Goal: Task Accomplishment & Management: Complete application form

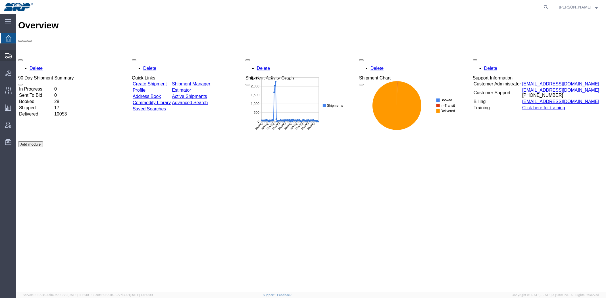
click at [0, 0] on span "Create Shipment" at bounding box center [0, 0] width 0 height 0
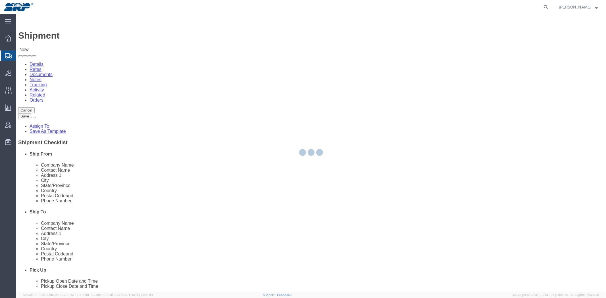
select select
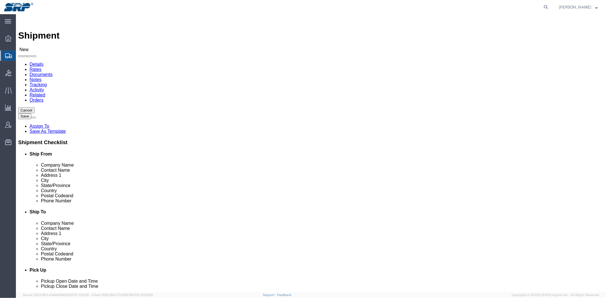
type input "tem"
select select "56538"
select select "AZ"
drag, startPoint x: 349, startPoint y: 95, endPoint x: 207, endPoint y: 102, distance: 141.7
click div "Ship From Location Location My Profile Location [GEOGRAPHIC_DATA] Facility [GEO…"
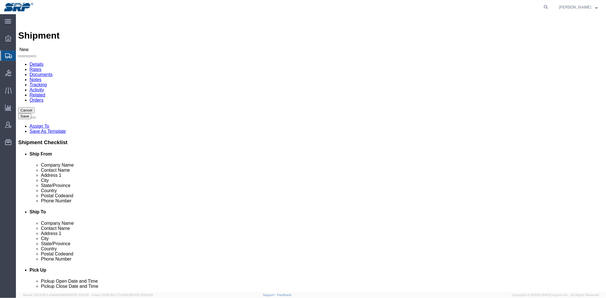
type input "TSC"
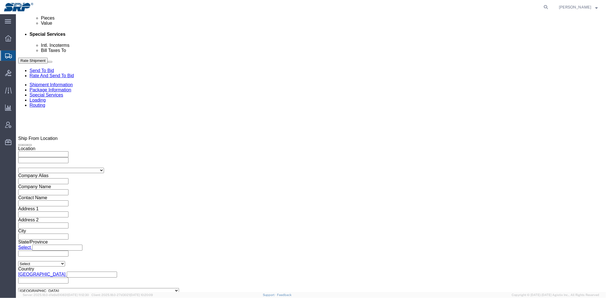
drag, startPoint x: 246, startPoint y: 104, endPoint x: 240, endPoint y: 172, distance: 67.9
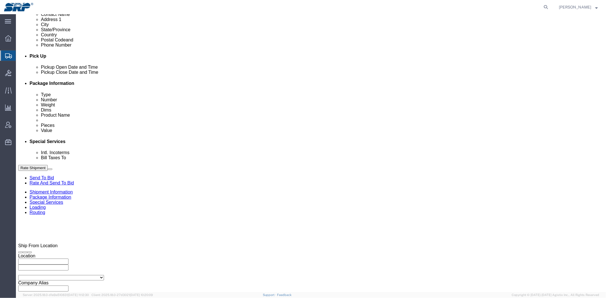
drag, startPoint x: 85, startPoint y: 122, endPoint x: 80, endPoint y: 105, distance: 17.6
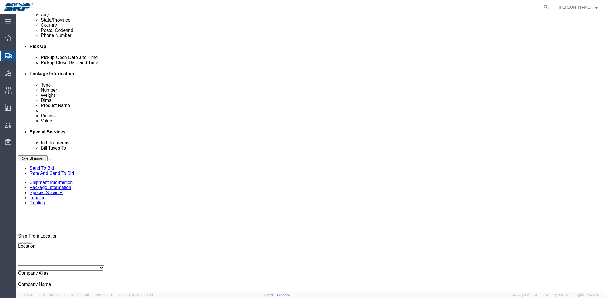
drag, startPoint x: 94, startPoint y: 126, endPoint x: 91, endPoint y: 168, distance: 41.3
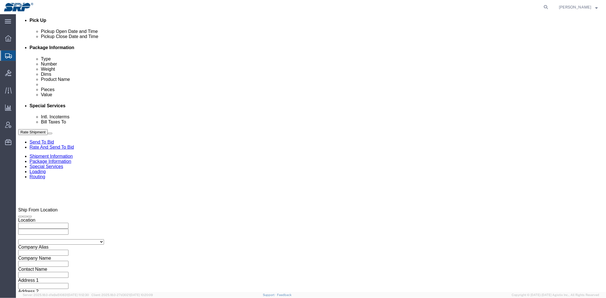
click select "Select Account Type Activity ID Airline Appointment Number ASN Batch Request # …"
select select "PURCHORD"
click select "Select Account Type Activity ID Airline Appointment Number ASN Batch Request # …"
click div "Select Account Type Activity ID Airline Appointment Number ASN Batch Request # …"
click input "text"
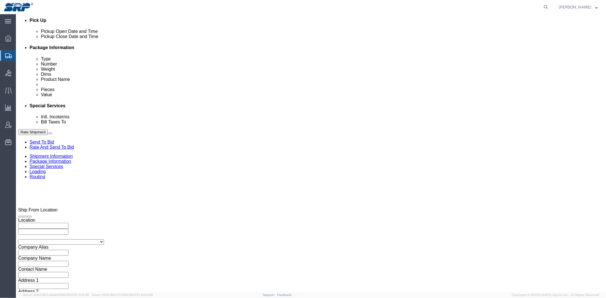
paste input "4500341213"
type input "4500341213"
click div "[DATE] 10:00 AM"
click div "References Add reference"
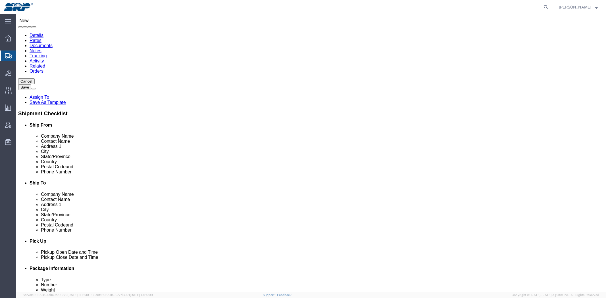
scroll to position [0, 0]
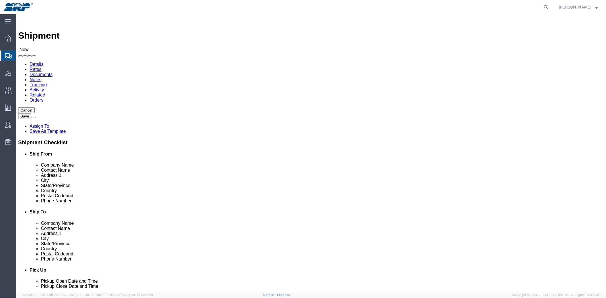
click div "Location My Profile Location [GEOGRAPHIC_DATA] Facility [GEOGRAPHIC_DATA] [GEOG…"
click input "text"
paste input "[STREET_ADDRESS][PERSON_NAME]"
type input "[STREET_ADDRESS][PERSON_NAME]"
click input "text"
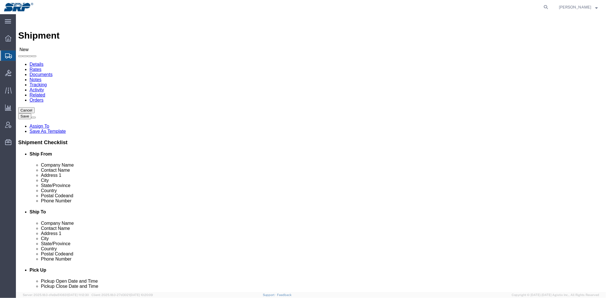
paste input "Armorcast Products"
type input "Armorcast Products"
click input "[STREET_ADDRESS][PERSON_NAME]"
click input "text"
paste input "[PERSON_NAME]"
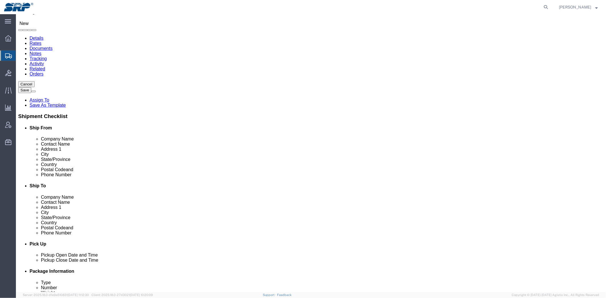
scroll to position [63, 0]
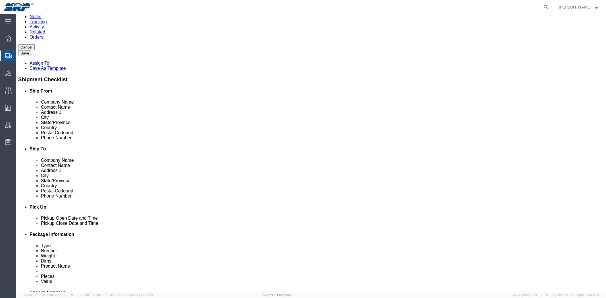
type input "[PERSON_NAME]"
click input "text"
paste input "747) 288-6041"
drag, startPoint x: 105, startPoint y: 131, endPoint x: 43, endPoint y: 130, distance: 62.5
click div "Phone Number 747) 288-6041 7"
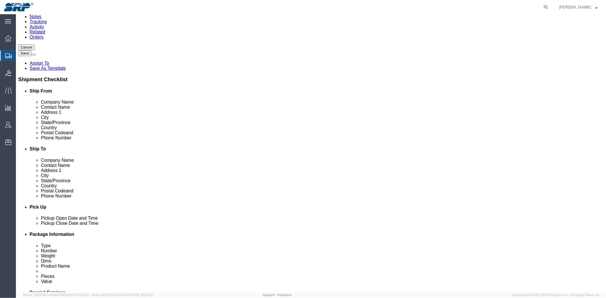
type input "[PHONE_NUMBER]"
click input "text"
paste input "91311"
type input "91311"
click input "text"
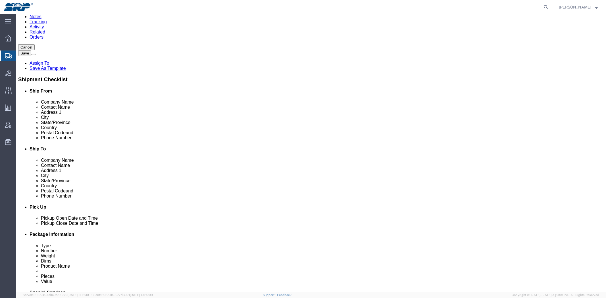
paste input "Chatsworth"
type input "Chatsworth"
type input "ca"
click label "Country"
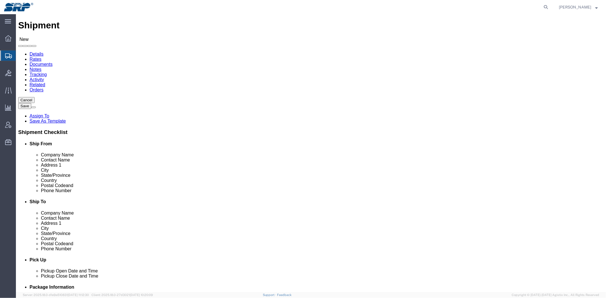
scroll to position [0, 0]
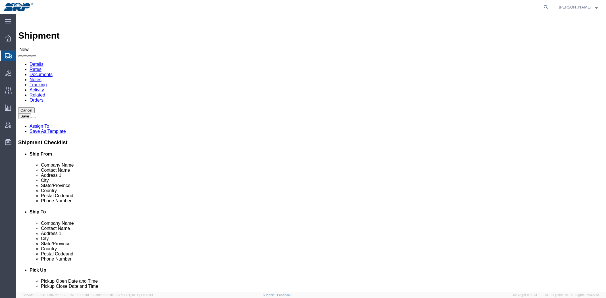
click input "text"
type input "[PERSON_NAME]"
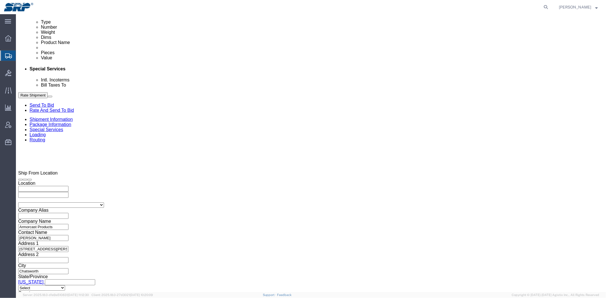
drag, startPoint x: 249, startPoint y: 99, endPoint x: 246, endPoint y: 122, distance: 22.9
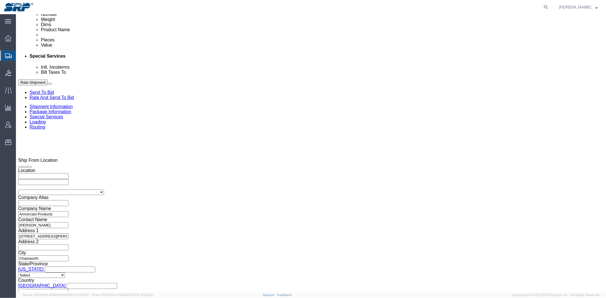
click div "[DATE] 11:00 AM"
type input "2:30 PM"
click button "Apply"
click select "Select Air Less than Truckload Multi-Leg Ocean Freight Rail Small Parcel Truckl…"
select select "LTL"
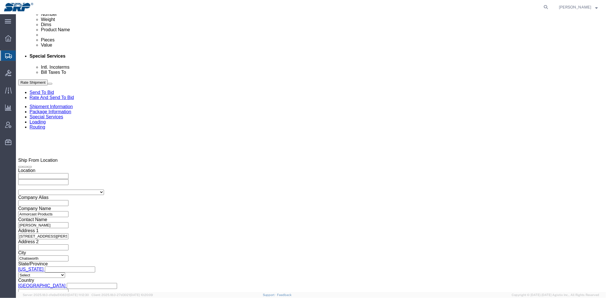
click select "Select Air Less than Truckload Multi-Leg Ocean Freight Rail Small Parcel Truckl…"
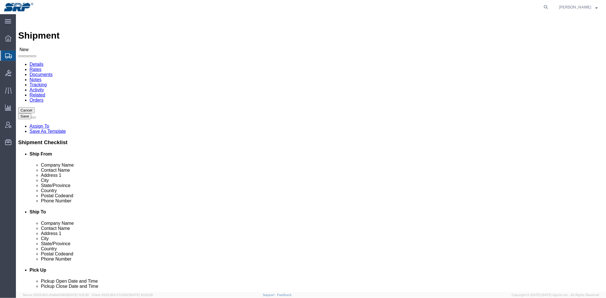
drag, startPoint x: 216, startPoint y: 215, endPoint x: 247, endPoint y: 53, distance: 164.3
click input "text"
type input "[PHONE_NUMBER]"
click icon
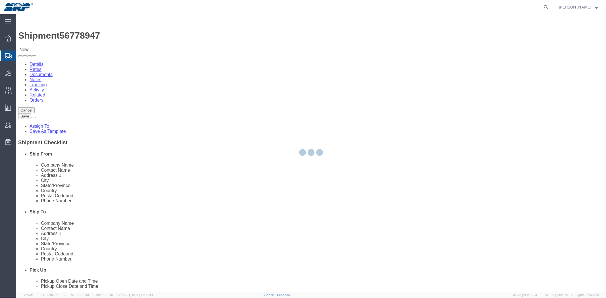
select select "56538"
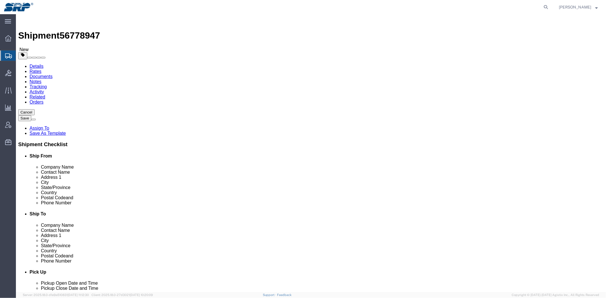
click select "Select Bale(s) Basket(s) Bolt(s) Bottle(s) Buckets Bulk Bundle(s) Can(s) Cardbo…"
select select "PSNS"
click select "Select Bale(s) Basket(s) Bolt(s) Bottle(s) Buckets Bulk Bundle(s) Can(s) Cardbo…"
click input "text"
type input "5"
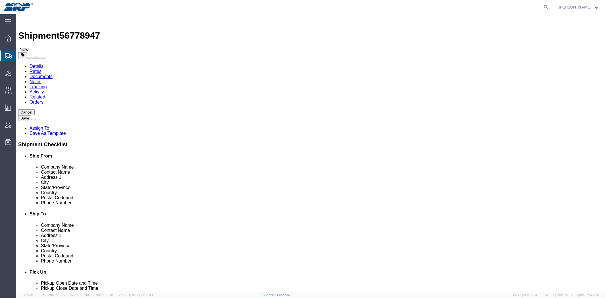
type input "62"
type input "50"
type input "67"
type input "1760"
click input "text"
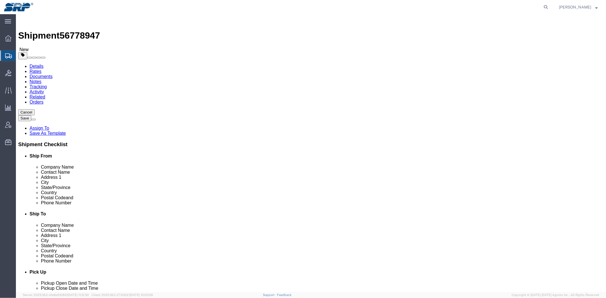
type input "2"
drag, startPoint x: 100, startPoint y: 120, endPoint x: 73, endPoint y: 120, distance: 26.4
click div "Number 1"
type input "2"
click div "2 x Pallet(s) Standard (Not Stackable) Package Type Select Bale(s) Basket(s) Bo…"
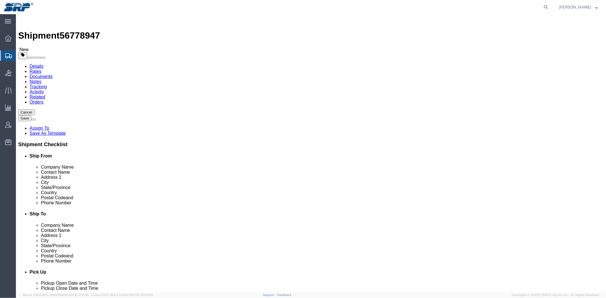
click link "Add Content"
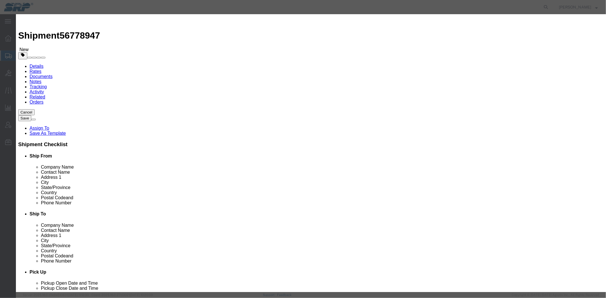
drag, startPoint x: 209, startPoint y: 53, endPoint x: 187, endPoint y: 53, distance: 21.6
click div "Pieces 0 Select Bag Barrels 100Board Feet Bottle Box Blister Pack Carats Can Ca…"
type input "50"
click input "text"
type input "E"
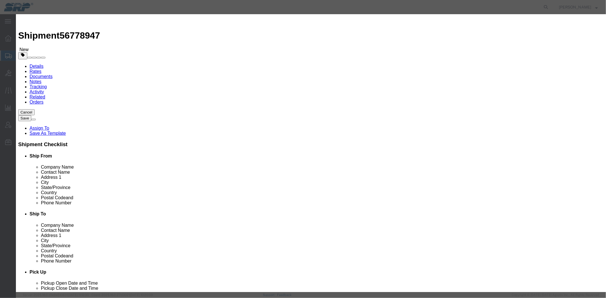
click select "Select 50 55 60 65 70 85 92.5 100 125 175 250 300 400"
select select "60"
click select "Select 50 55 60 65 70 85 92.5 100 125 175 250 300 400"
click input "text"
type input "Electrical Boxes"
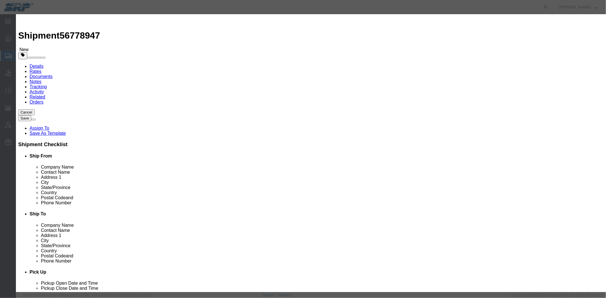
click input "text"
type input "12857"
click div "Product Name Electrical Boxes Pieces 50 Select Bag Barrels 100Board Feet Bottle…"
click button "Save & Close"
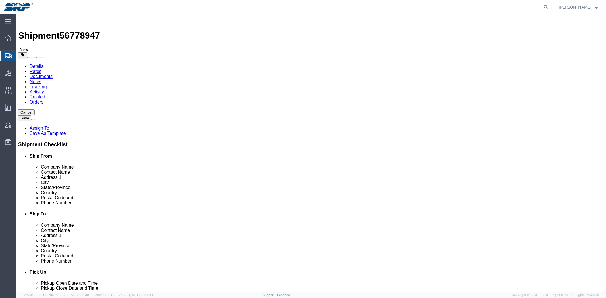
drag, startPoint x: 103, startPoint y: 111, endPoint x: 27, endPoint y: 101, distance: 77.4
click div "Carton Count 2"
click div "2 x Pallet(s) Standard (Not Stackable) Package Type Select Bale(s) Basket(s) Bo…"
click link "Shipment Information"
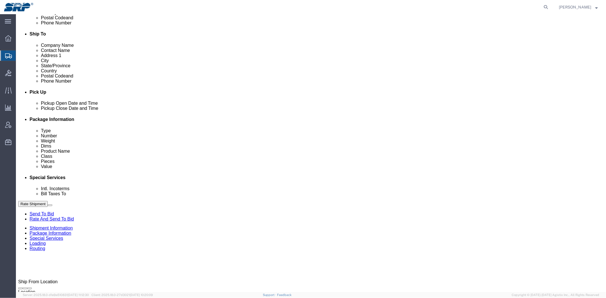
scroll to position [302, 0]
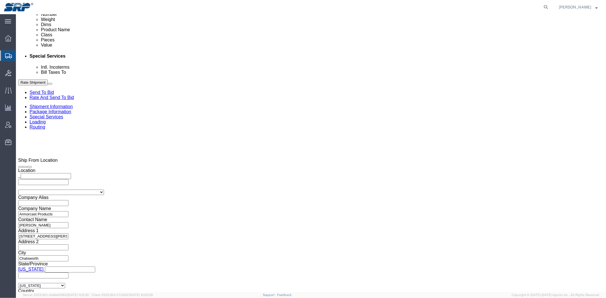
drag, startPoint x: 256, startPoint y: 91, endPoint x: 275, endPoint y: 169, distance: 80.3
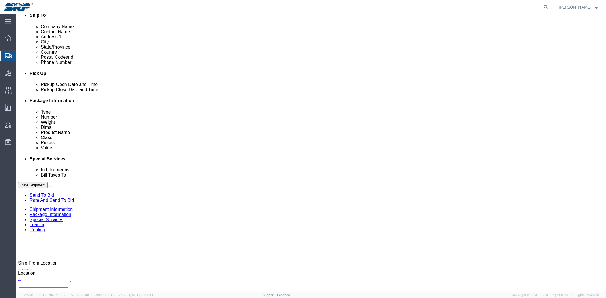
scroll to position [0, 0]
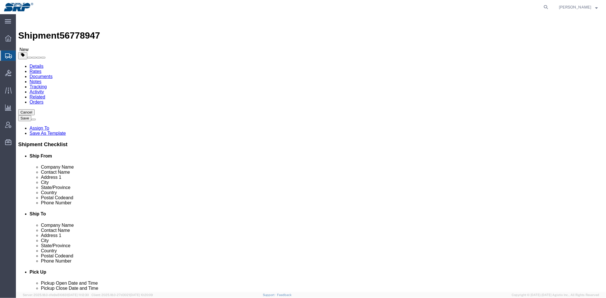
drag, startPoint x: 130, startPoint y: 125, endPoint x: 103, endPoint y: 13, distance: 115.3
click link "Package Information"
click icon
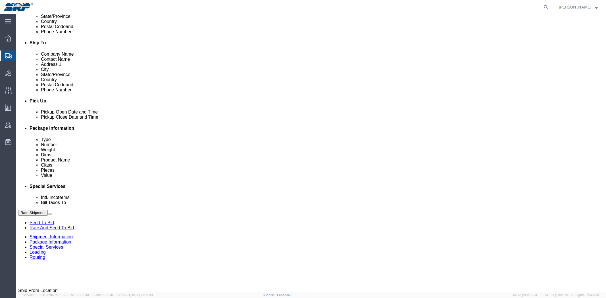
drag, startPoint x: 175, startPoint y: 77, endPoint x: 169, endPoint y: 110, distance: 33.5
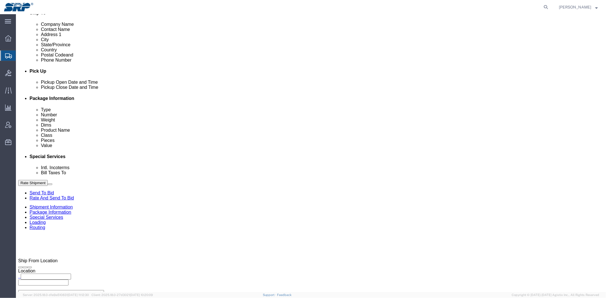
click select "Select Recipient Account Sender/Shipper Third Party Account"
select select "THRD"
click select "Select Recipient Account Sender/Shipper Third Party Account"
select select
drag, startPoint x: 107, startPoint y: 205, endPoint x: 107, endPoint y: 201, distance: 4.6
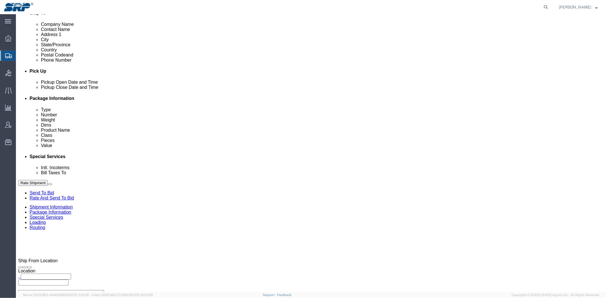
click input "text"
type input "84296522"
click button
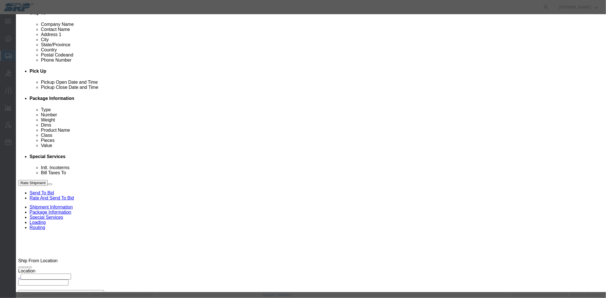
click select "Search by Address Book Name City Company Name Contact Name Country CustomerAlia…"
select select "city"
click select "Search by Address Book Name City Company Name Contact Name Country CustomerAlia…"
click input "text"
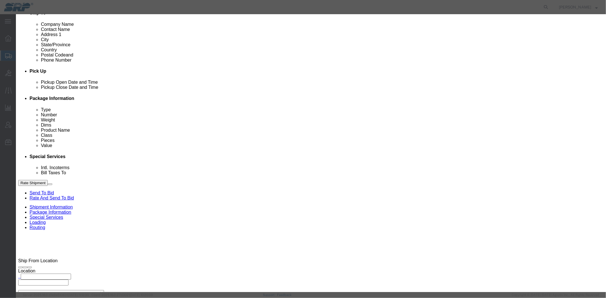
type input "phoenix"
drag, startPoint x: 290, startPoint y: 50, endPoint x: 287, endPoint y: 53, distance: 4.2
click div "phoenix"
click icon "button"
click button "Select"
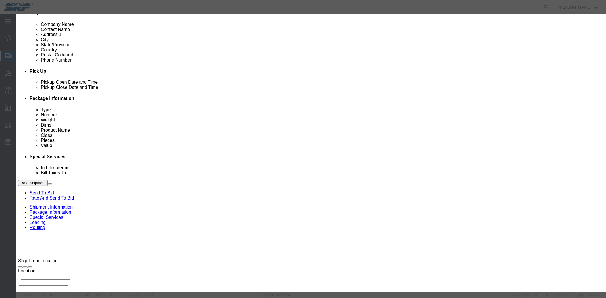
type input "Salt River Project"
type input "PO Box 29066"
select select "US"
type input "6022368759"
type input "Accounts Payable"
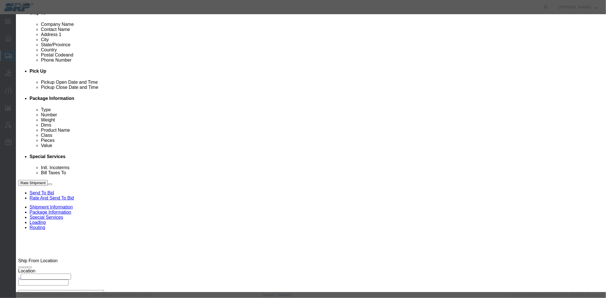
type input "Phoenix"
type input "85038"
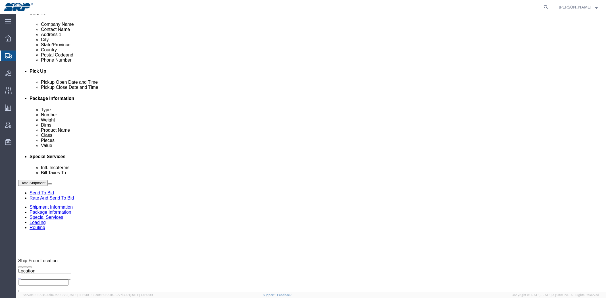
select select "AZ"
click button "Rate Shipment"
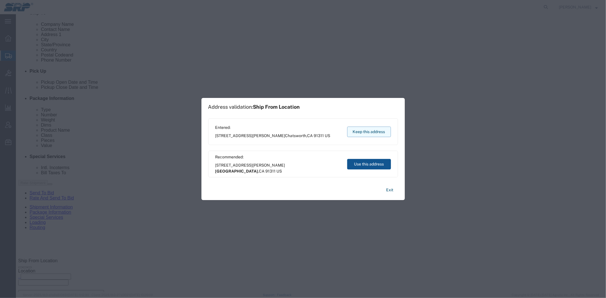
click at [365, 132] on button "Keep this address" at bounding box center [369, 132] width 44 height 11
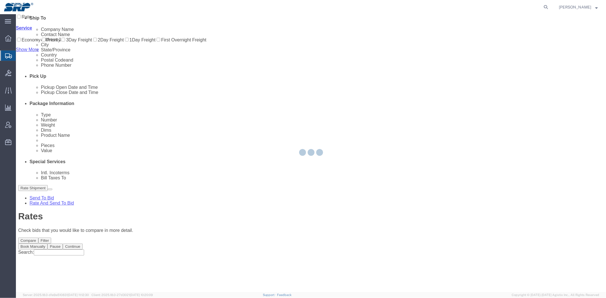
scroll to position [0, 0]
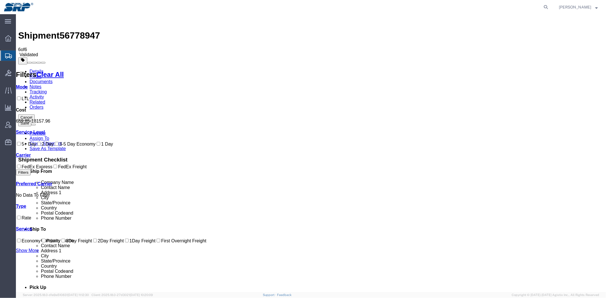
drag, startPoint x: 398, startPoint y: 92, endPoint x: 431, endPoint y: 92, distance: 33.0
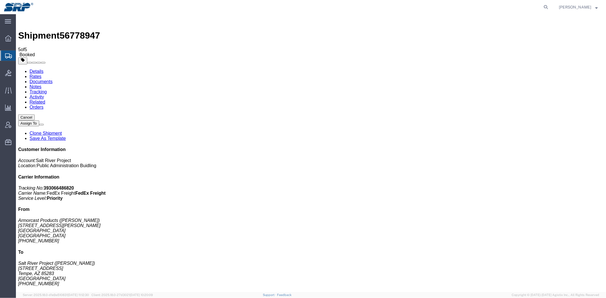
drag, startPoint x: 401, startPoint y: 68, endPoint x: 410, endPoint y: 69, distance: 9.1
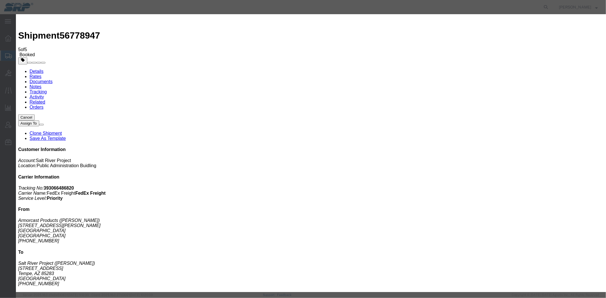
type input "mariss"
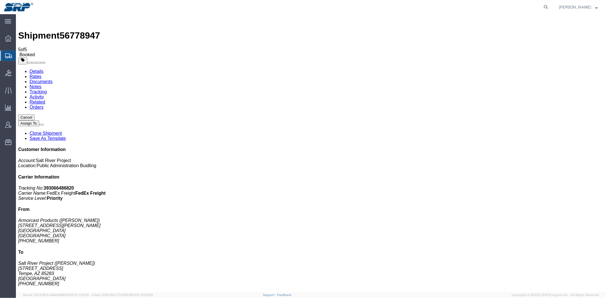
click at [36, 69] on link "Details" at bounding box center [36, 71] width 14 height 5
click p "Schedule pickup request"
click link "Schedule pickup request"
click b "393066486820"
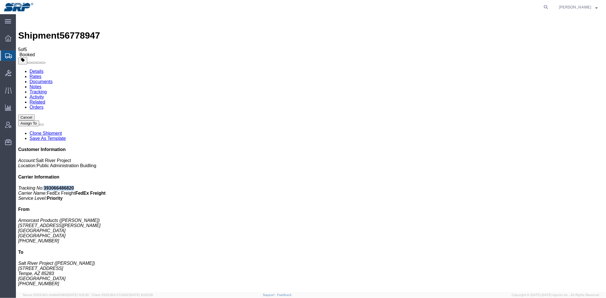
copy b "393066486820"
click link "Documents"
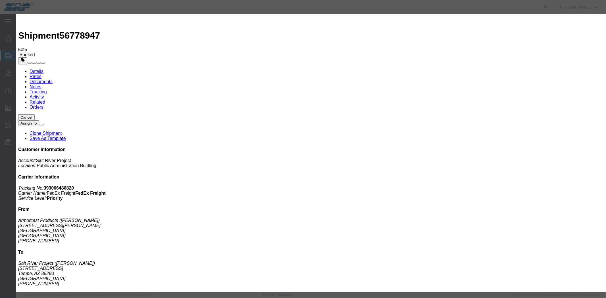
type input "[PERSON_NAME]"
